Goal: Complete application form: Complete application form

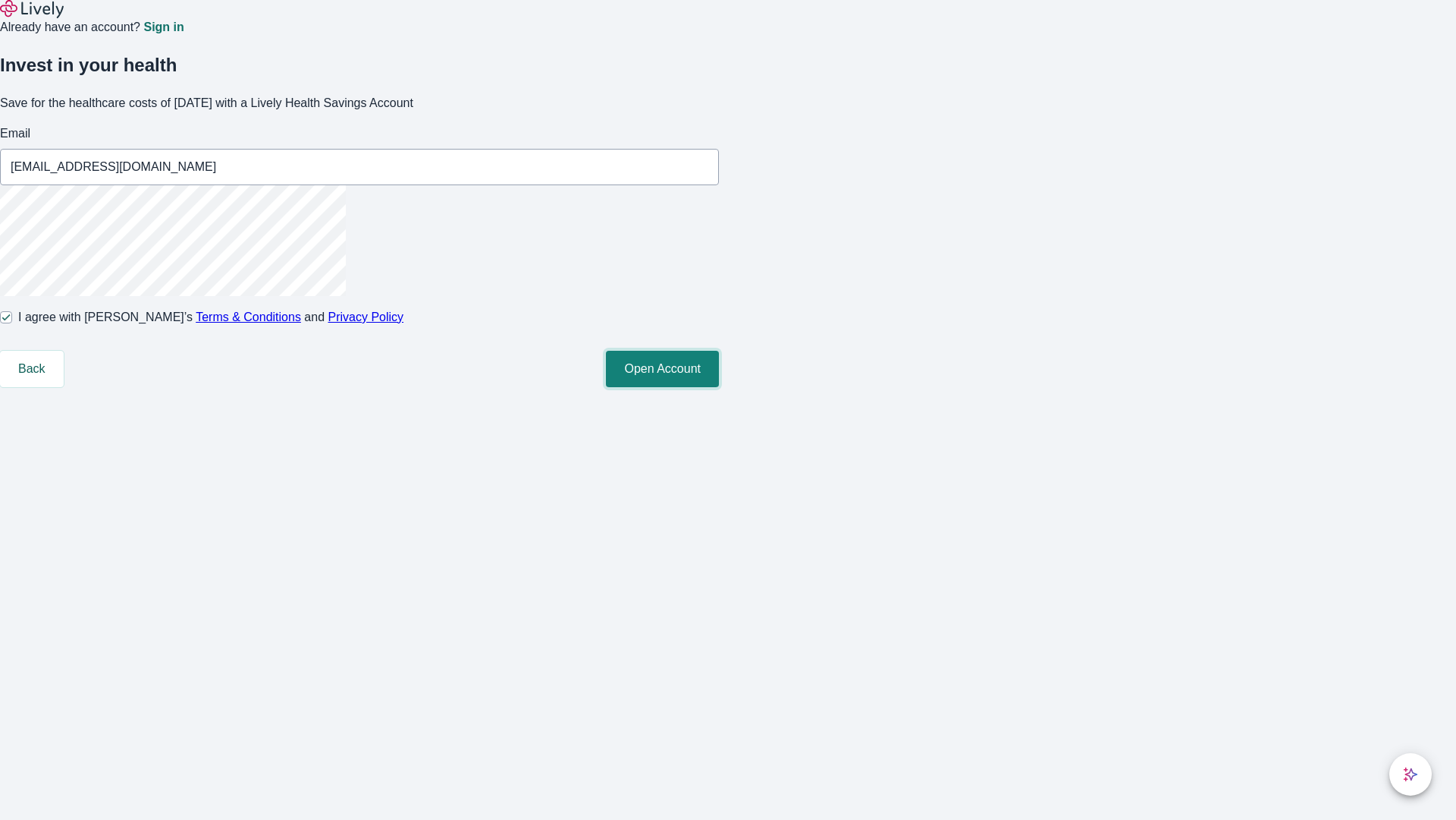
click at [719, 387] on button "Open Account" at bounding box center [662, 369] width 113 height 37
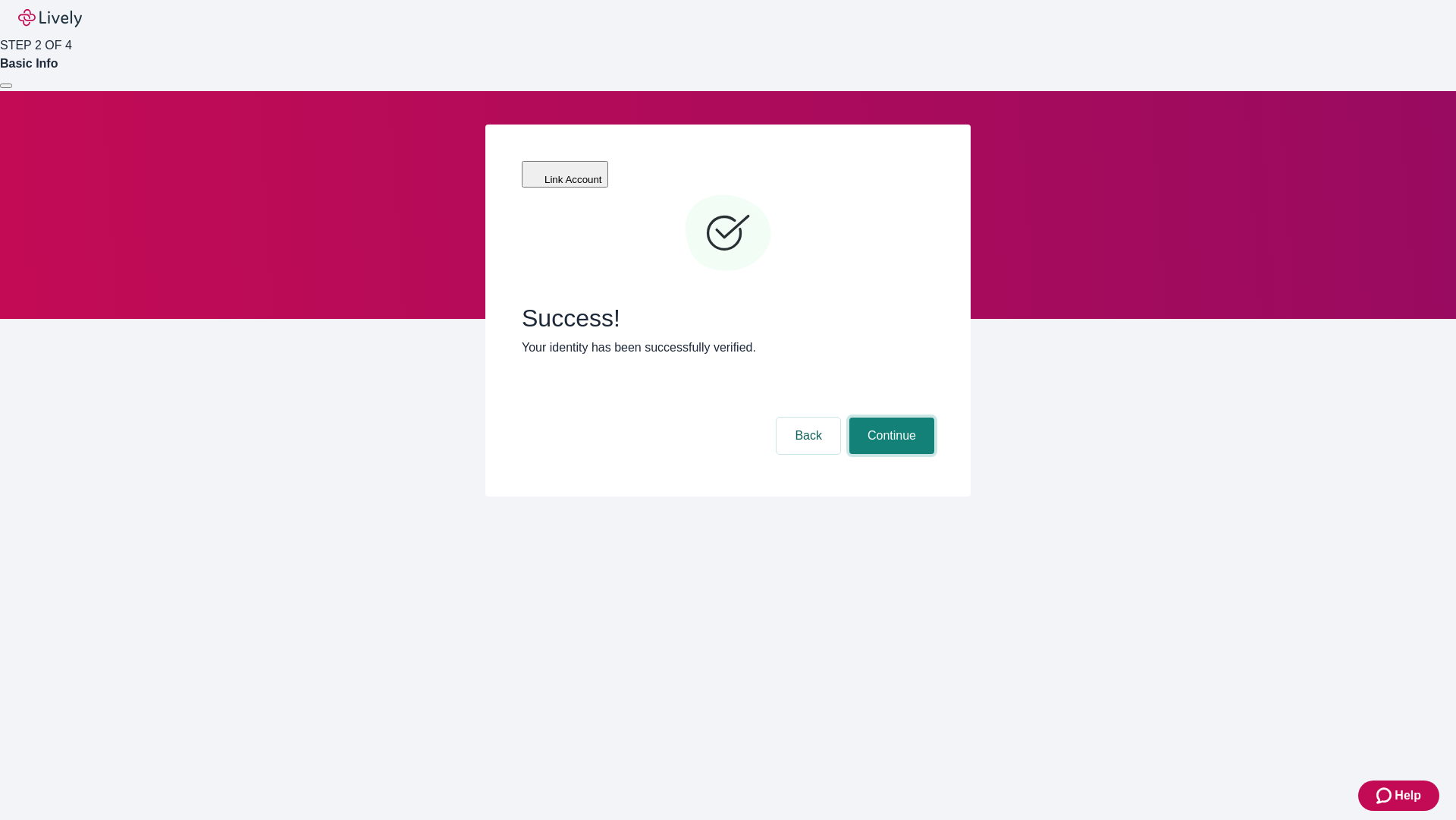
click at [890, 418] on button "Continue" at bounding box center [892, 436] width 85 height 37
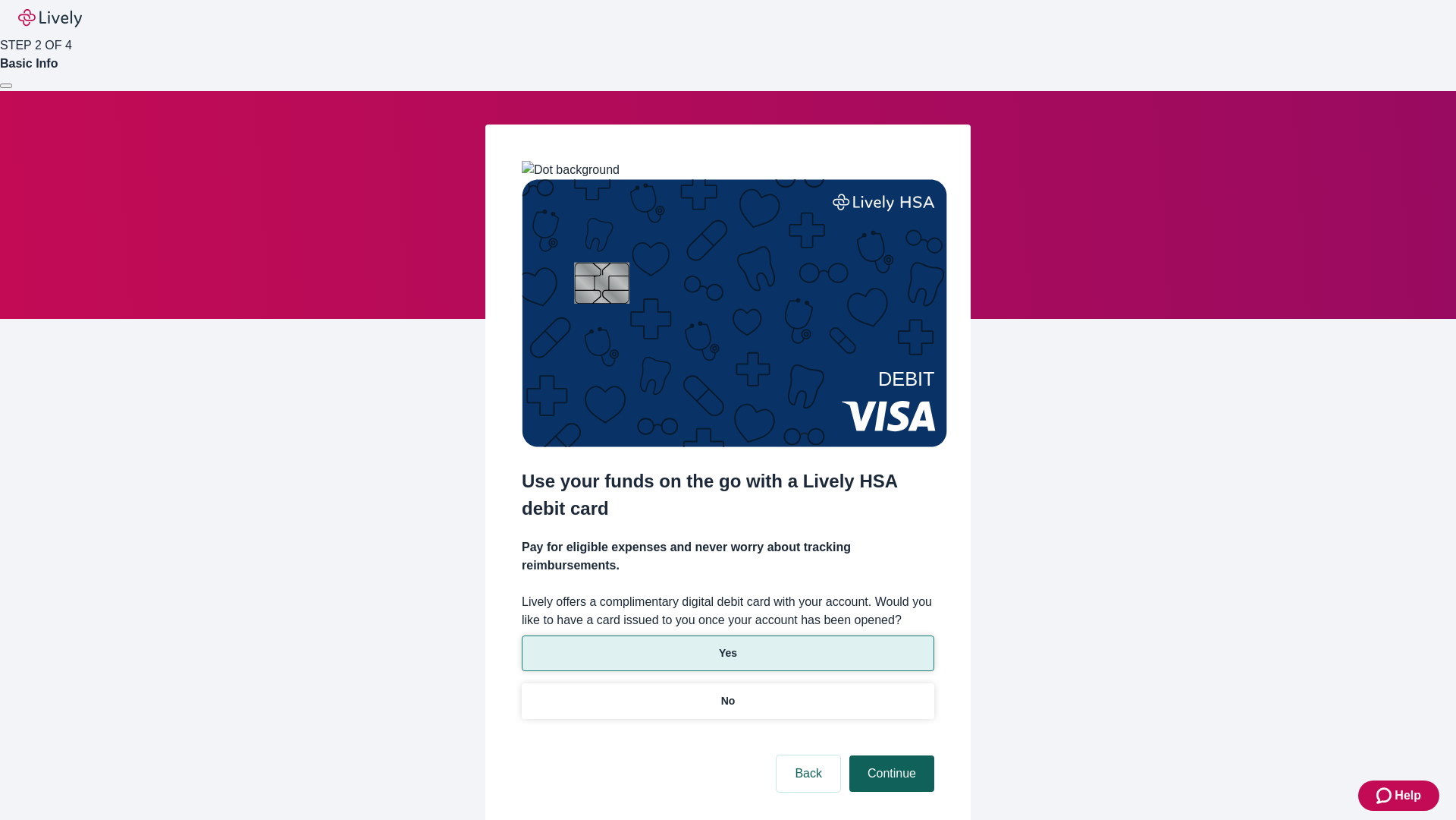
click at [728, 693] on p "No" at bounding box center [728, 701] width 14 height 16
click at [890, 755] on button "Continue" at bounding box center [892, 773] width 85 height 37
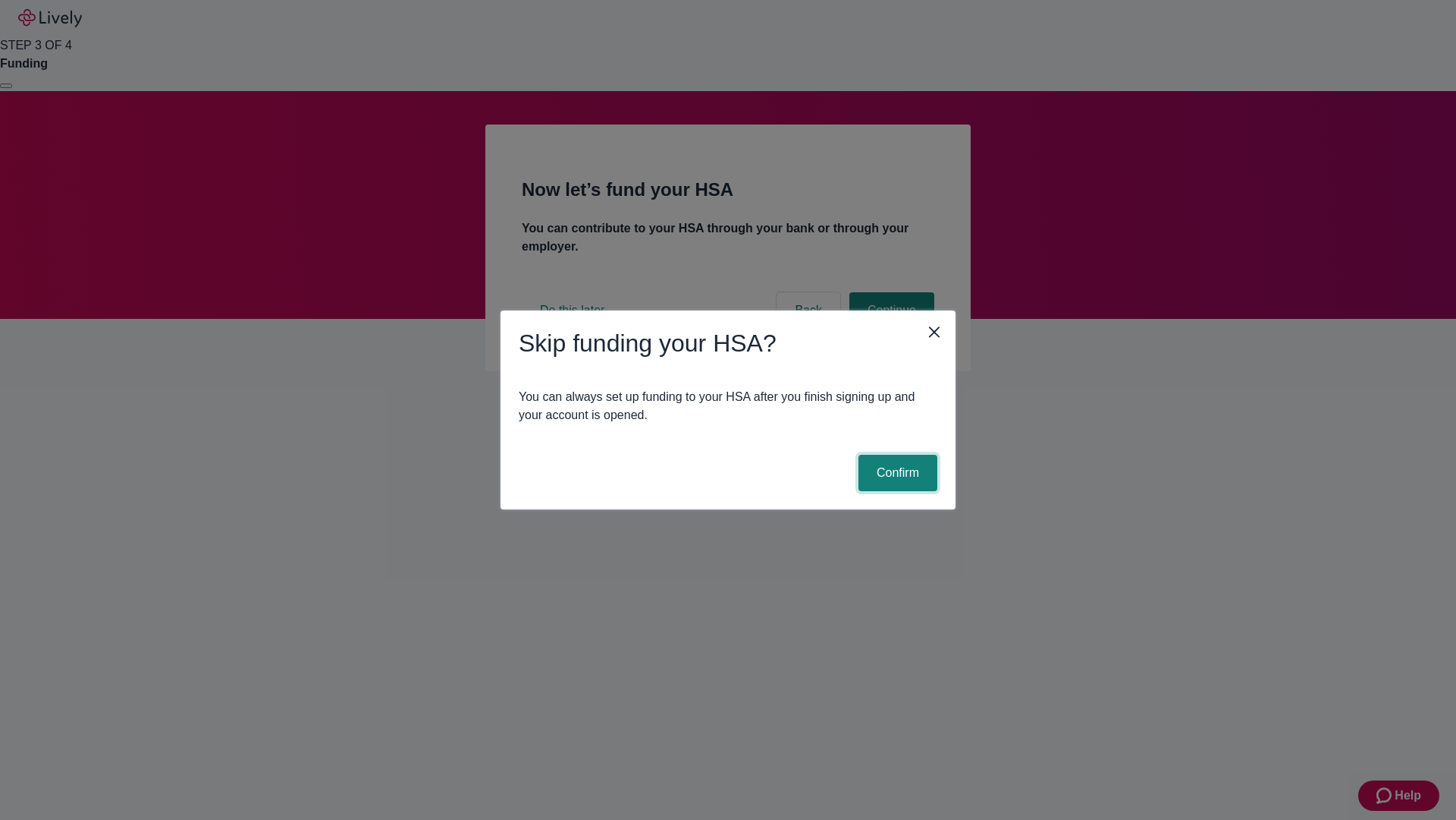
click at [896, 473] on button "Confirm" at bounding box center [897, 472] width 79 height 37
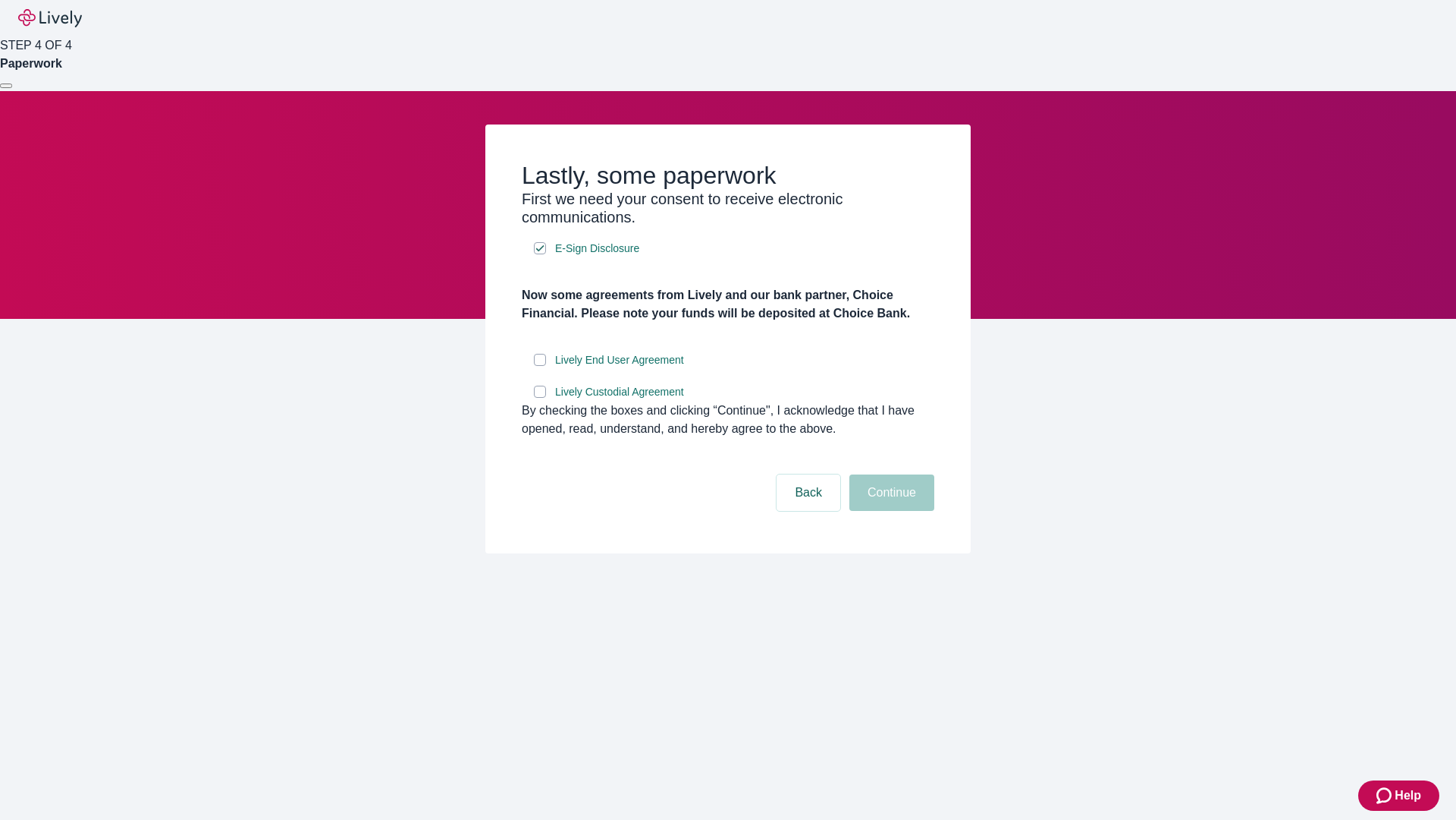
click at [540, 366] on input "Lively End User Agreement" at bounding box center [540, 360] width 12 height 12
checkbox input "true"
click at [540, 398] on input "Lively Custodial Agreement" at bounding box center [540, 392] width 12 height 12
checkbox input "true"
click at [890, 511] on button "Continue" at bounding box center [892, 493] width 85 height 37
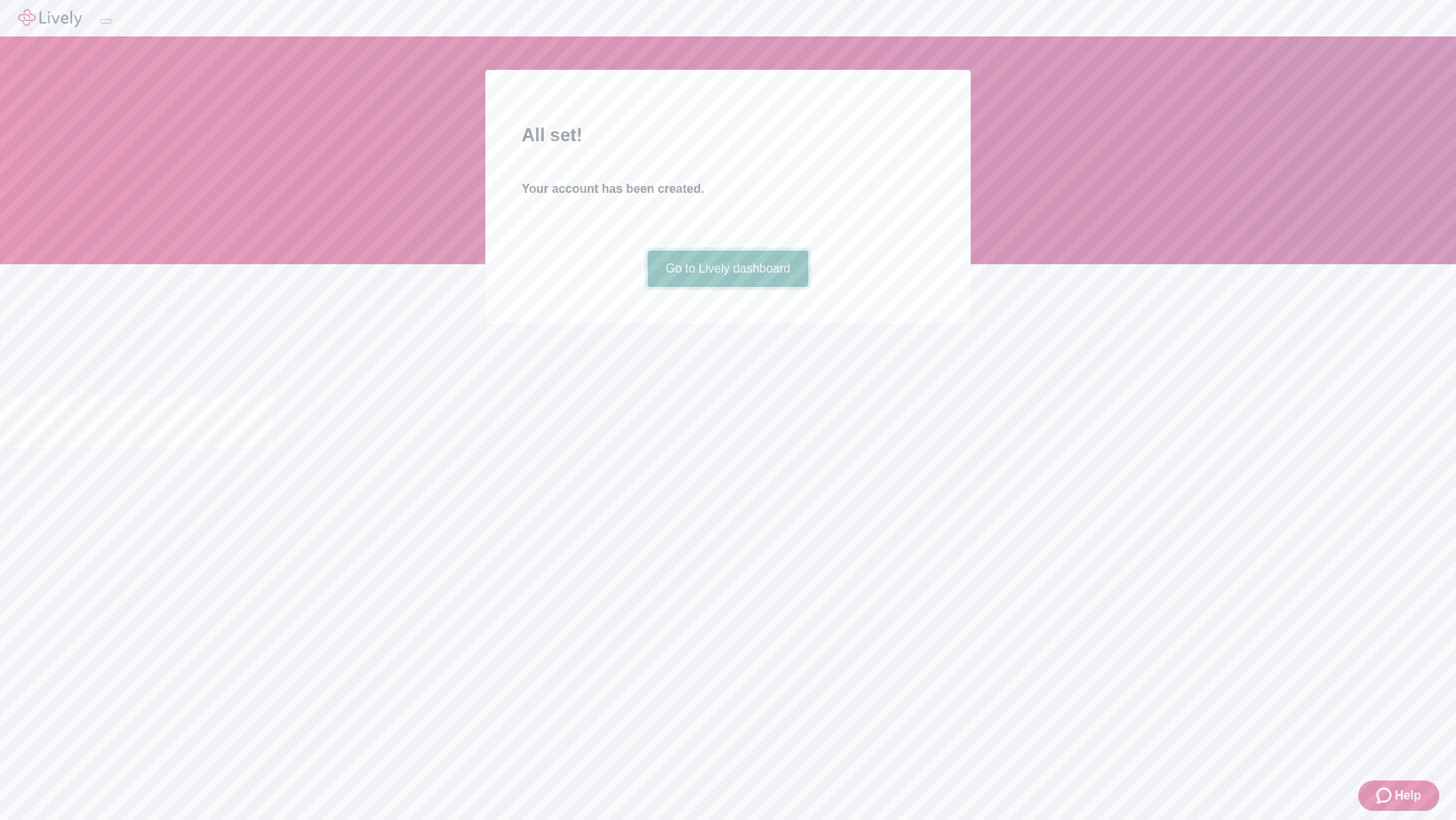
click at [728, 287] on link "Go to Lively dashboard" at bounding box center [728, 268] width 161 height 37
